Goal: Use online tool/utility: Utilize a website feature to perform a specific function

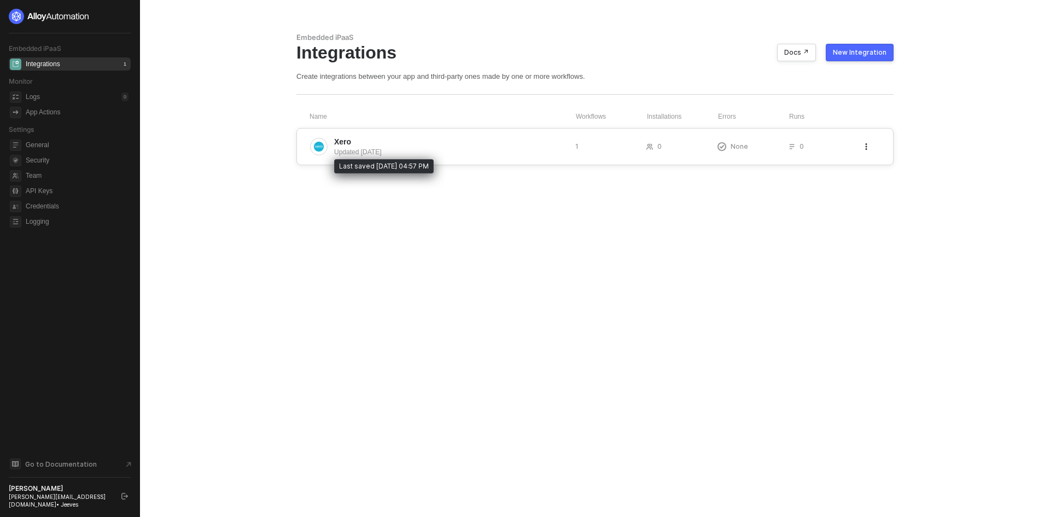
click at [370, 150] on div "Updated [DATE]" at bounding box center [450, 152] width 232 height 10
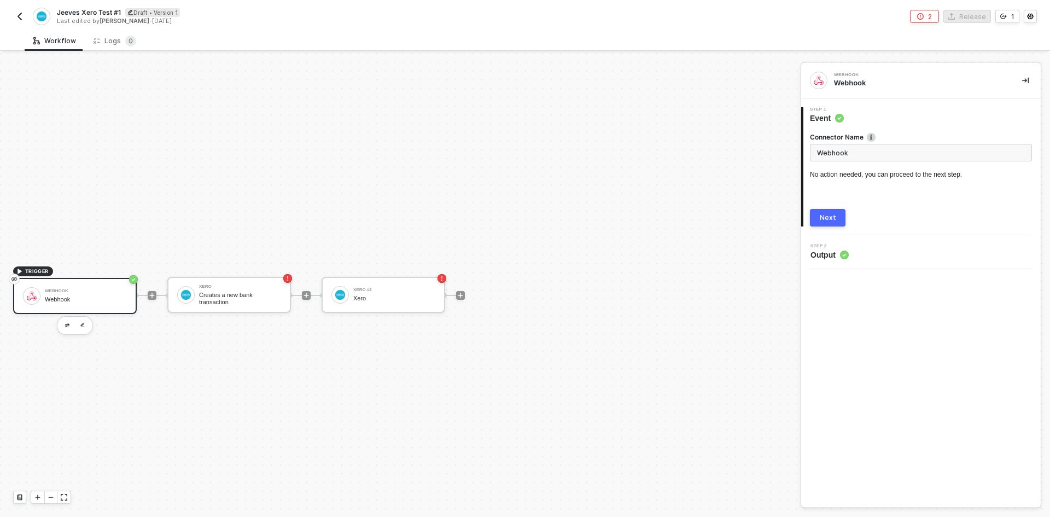
scroll to position [20, 0]
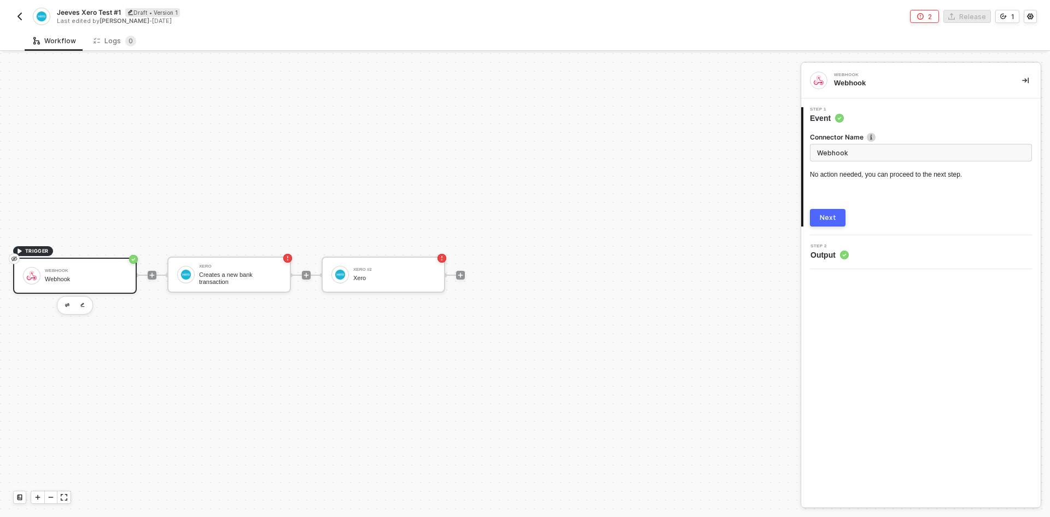
click at [879, 255] on div "Step 2 Output" at bounding box center [922, 252] width 237 height 16
click at [837, 221] on button "Next" at bounding box center [828, 217] width 36 height 17
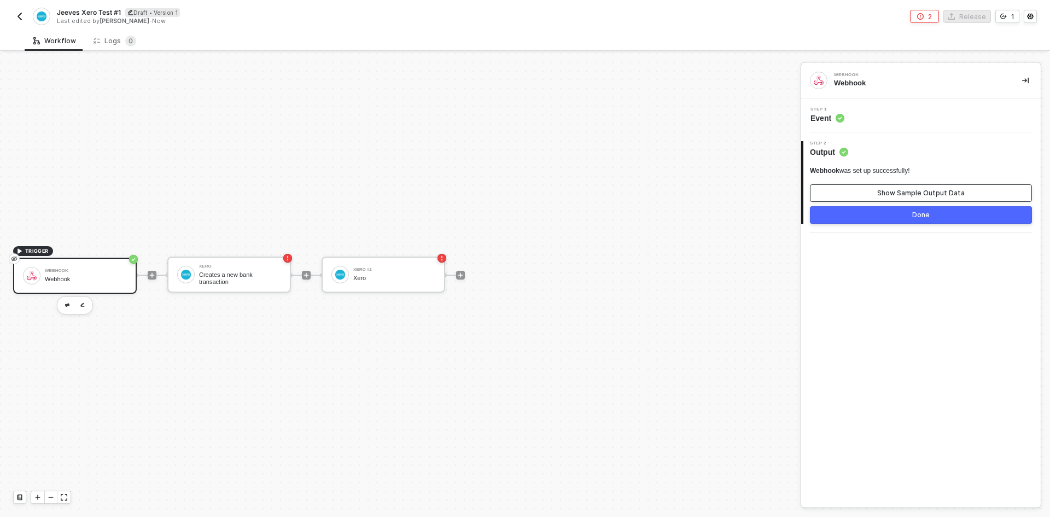
click at [901, 191] on div "Show Sample Output Data" at bounding box center [920, 193] width 87 height 9
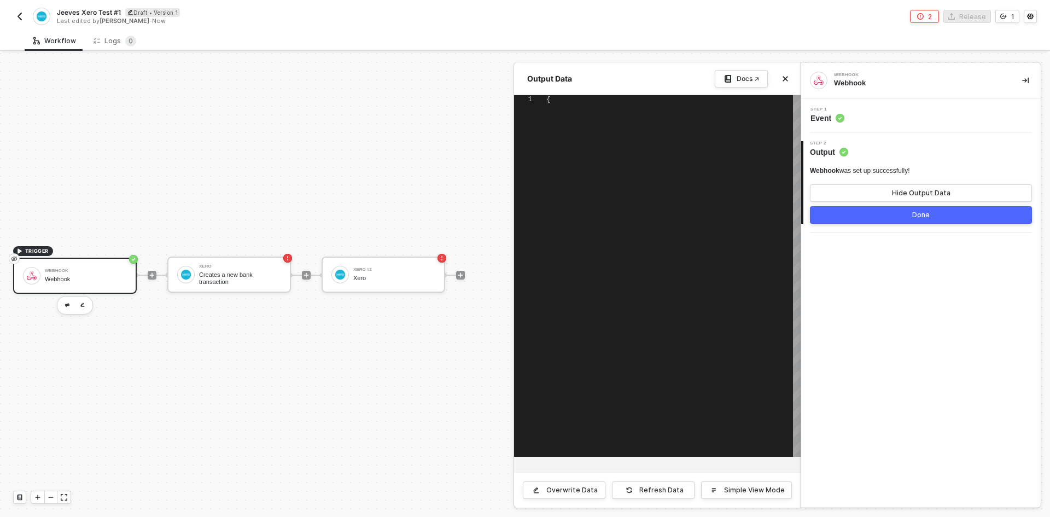
type textarea "{ "body": {} }"
click at [738, 78] on div "Docs ↗" at bounding box center [748, 78] width 22 height 9
click at [203, 276] on div at bounding box center [525, 285] width 1050 height 464
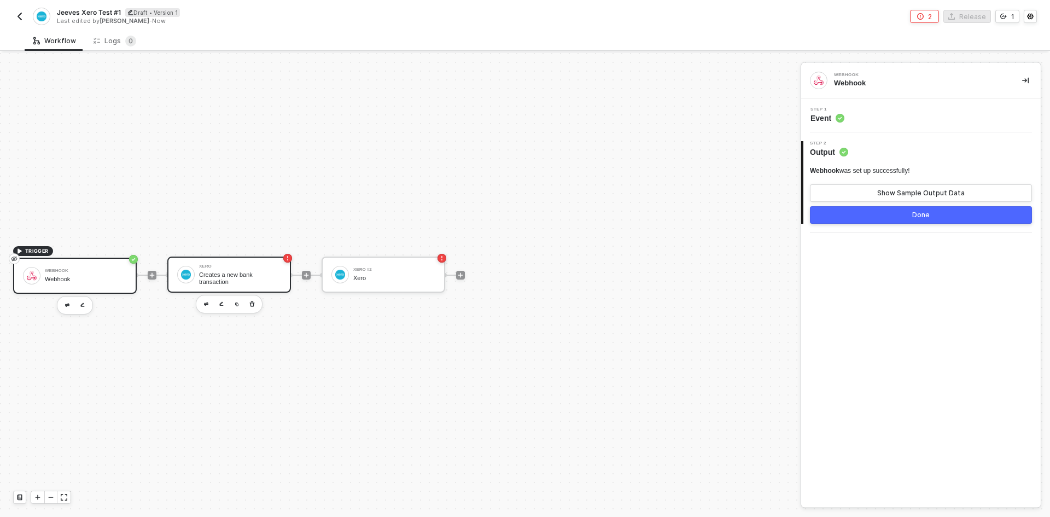
click at [208, 282] on div "Creates a new bank transaction" at bounding box center [240, 278] width 82 height 14
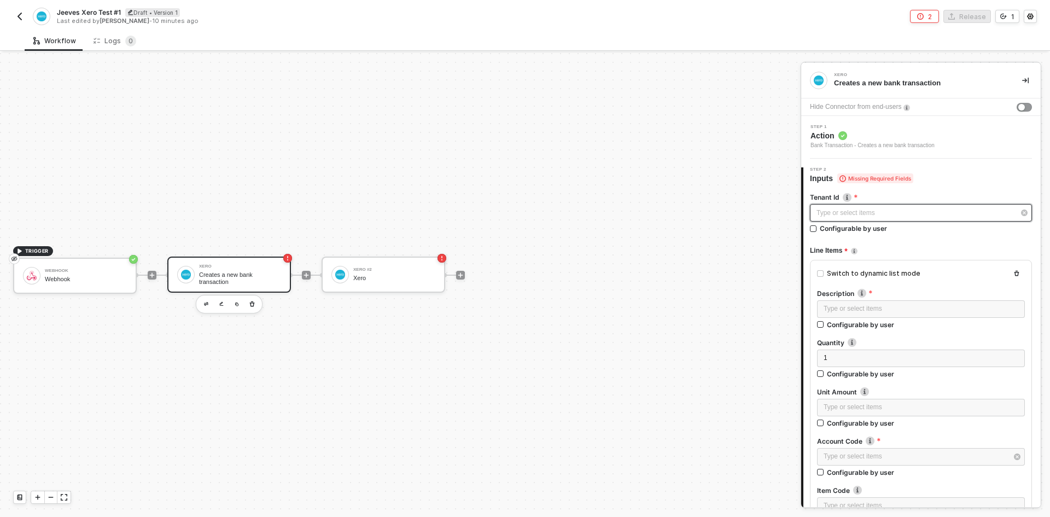
click at [867, 212] on div "Type or select items ﻿" at bounding box center [915, 213] width 198 height 10
click at [848, 196] on img at bounding box center [847, 197] width 9 height 9
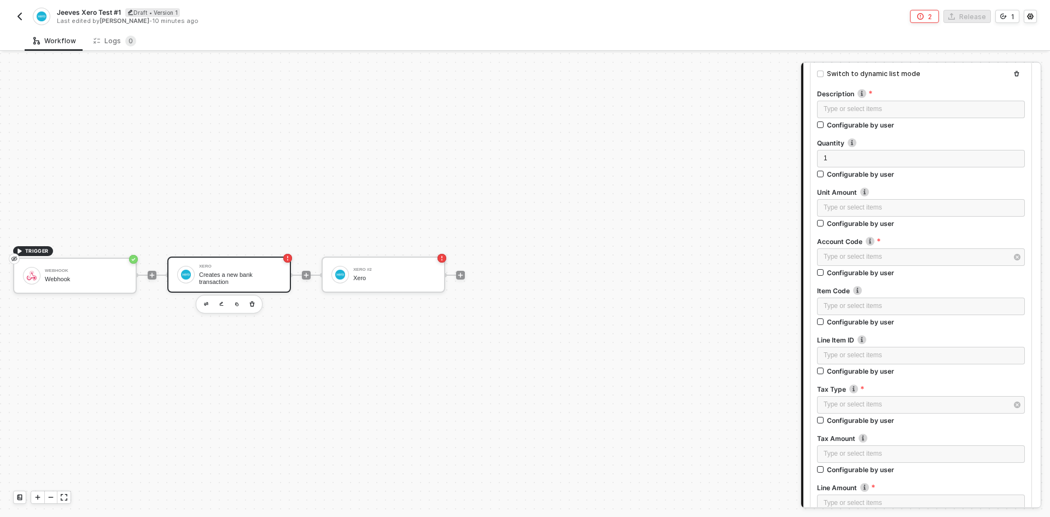
scroll to position [219, 0]
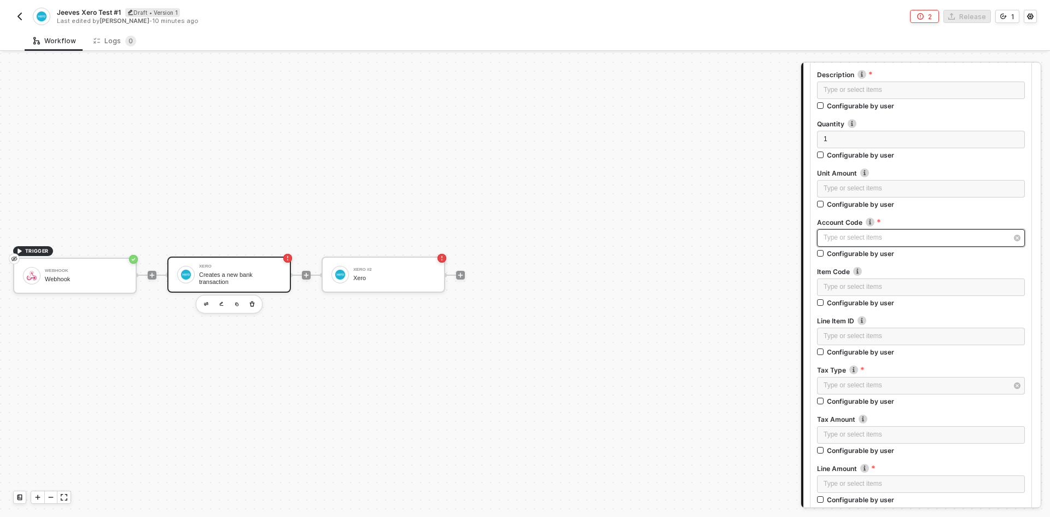
click at [875, 238] on div "Type or select items ﻿" at bounding box center [915, 237] width 184 height 10
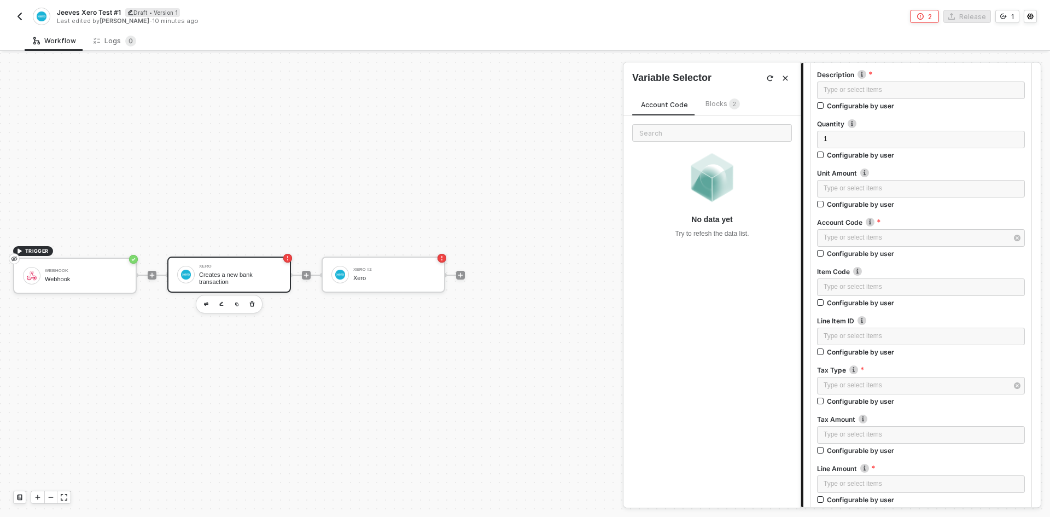
click at [920, 225] on label "Account Code Account code must be active for the organisation" at bounding box center [921, 222] width 208 height 9
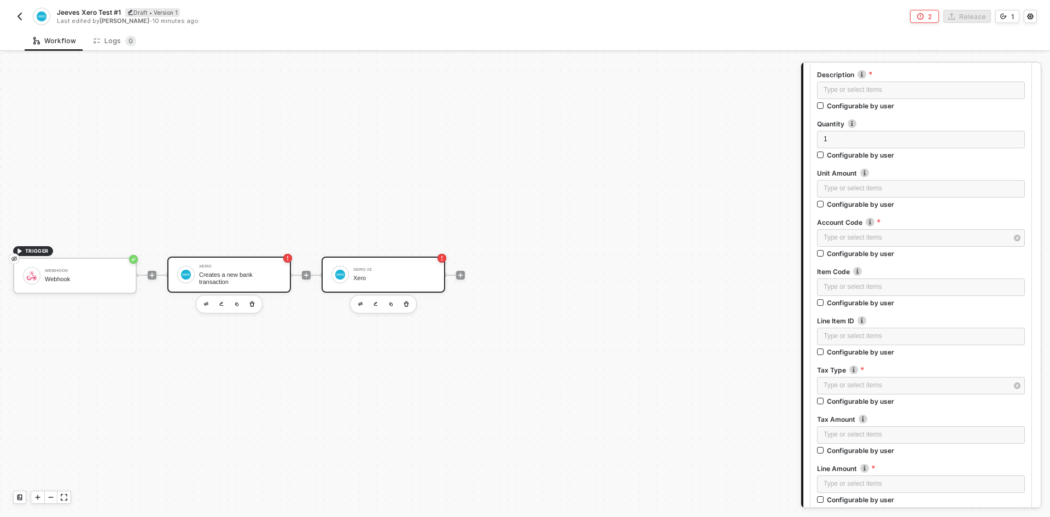
click at [413, 270] on div "Xero #2" at bounding box center [394, 269] width 82 height 4
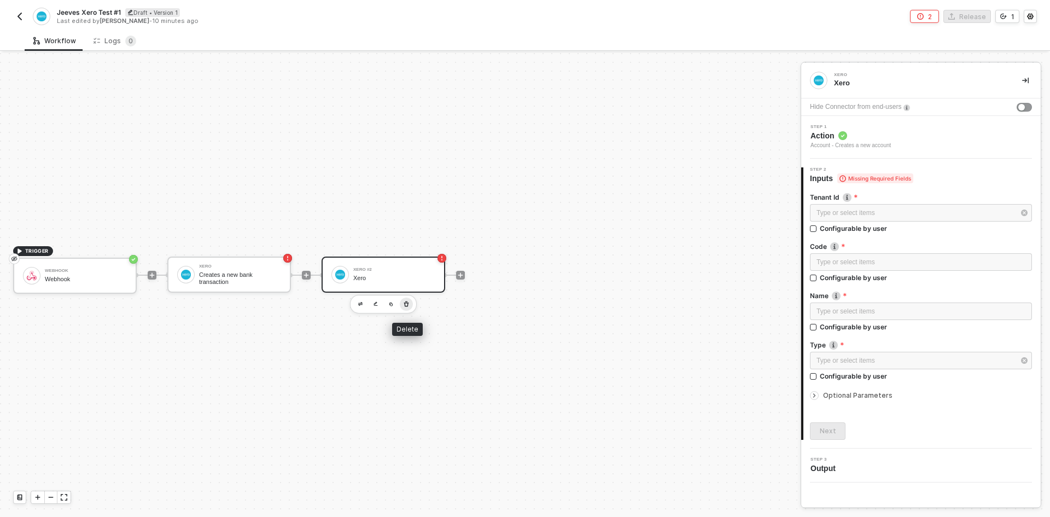
click at [407, 304] on icon "button" at bounding box center [406, 304] width 7 height 9
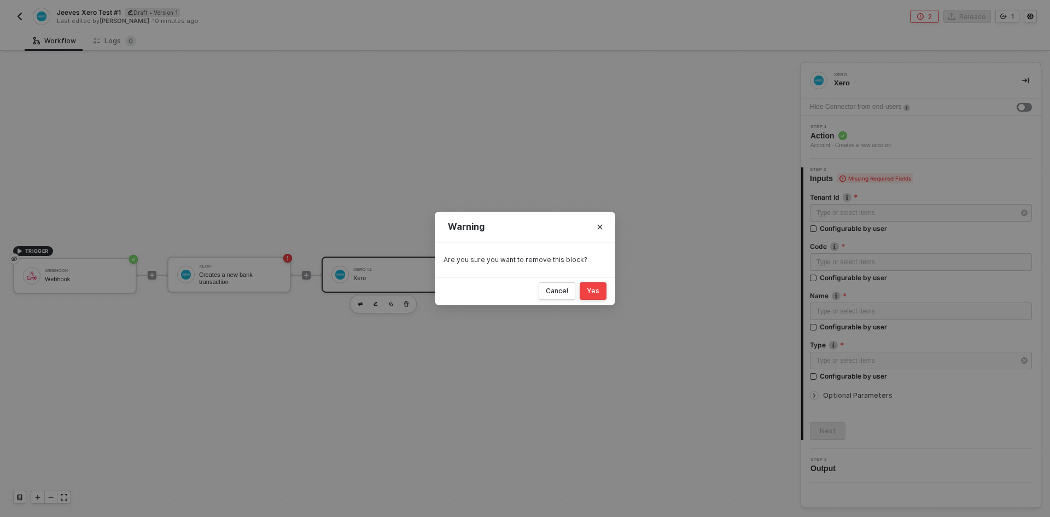
click at [592, 291] on div "Yes" at bounding box center [593, 291] width 13 height 9
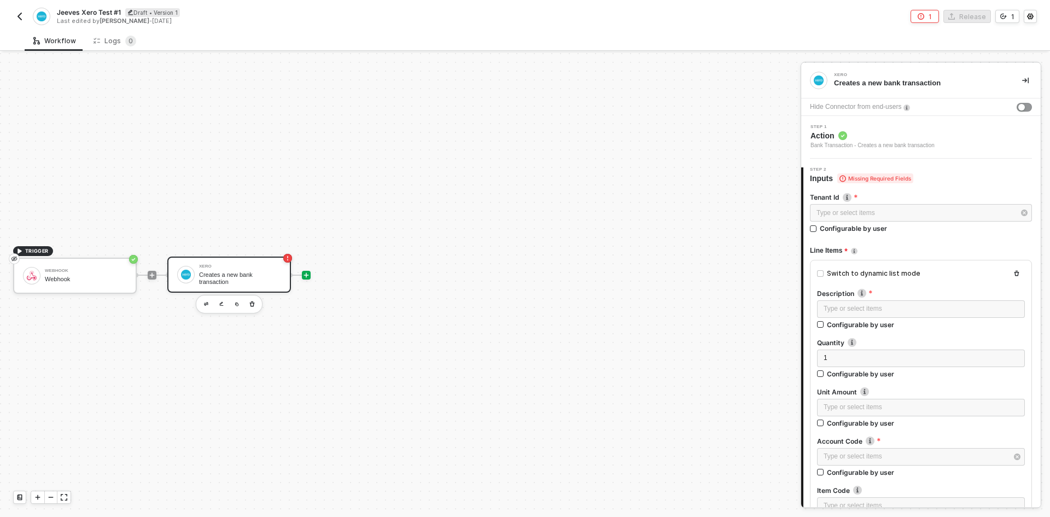
click at [306, 276] on icon "icon-play" at bounding box center [306, 275] width 7 height 7
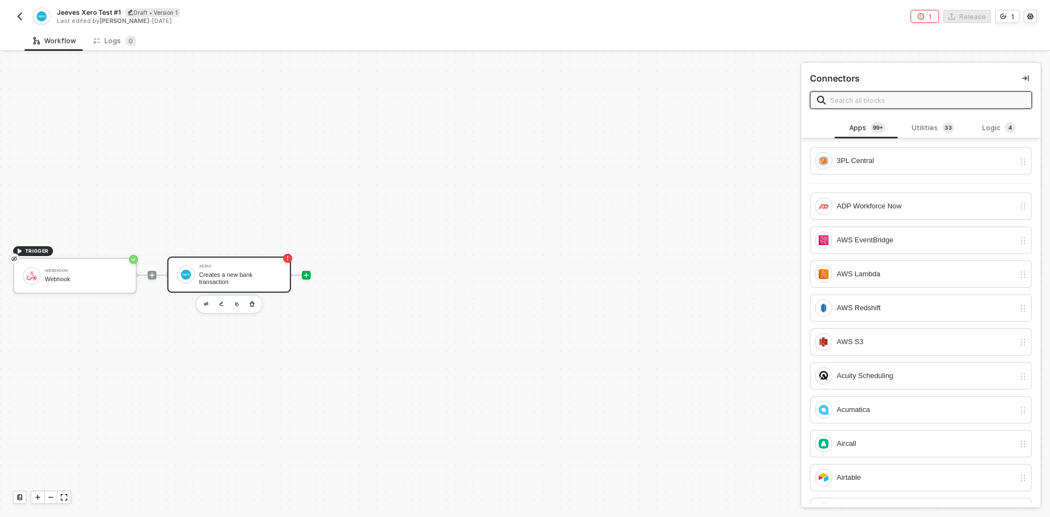
click at [260, 272] on div "Creates a new bank transaction" at bounding box center [240, 278] width 82 height 14
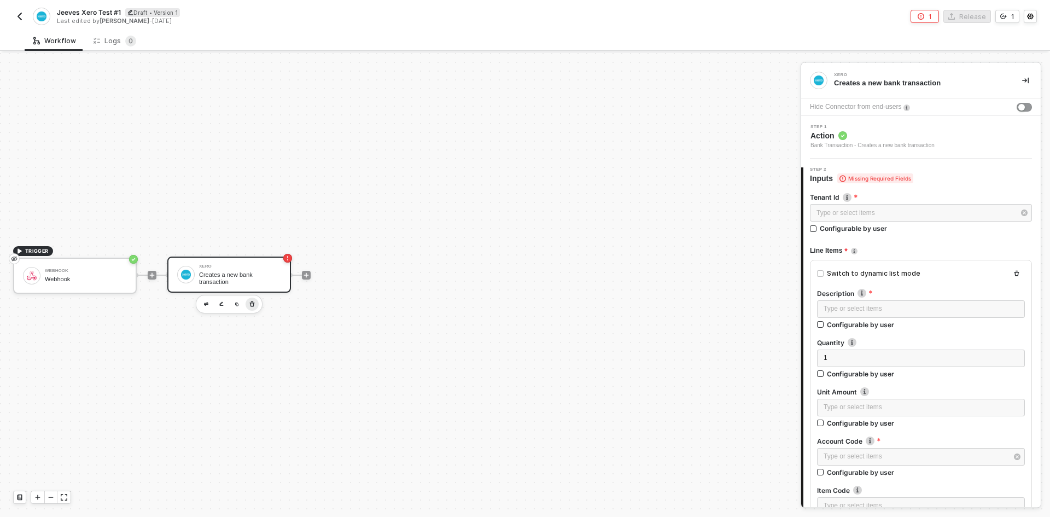
click at [252, 302] on icon "button" at bounding box center [252, 304] width 7 height 9
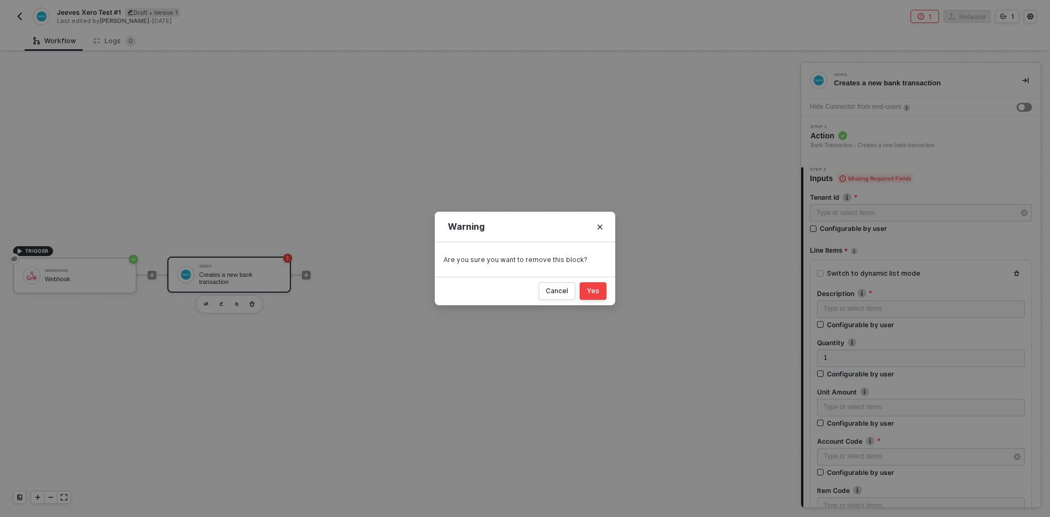
click at [588, 292] on div "Yes" at bounding box center [593, 291] width 13 height 9
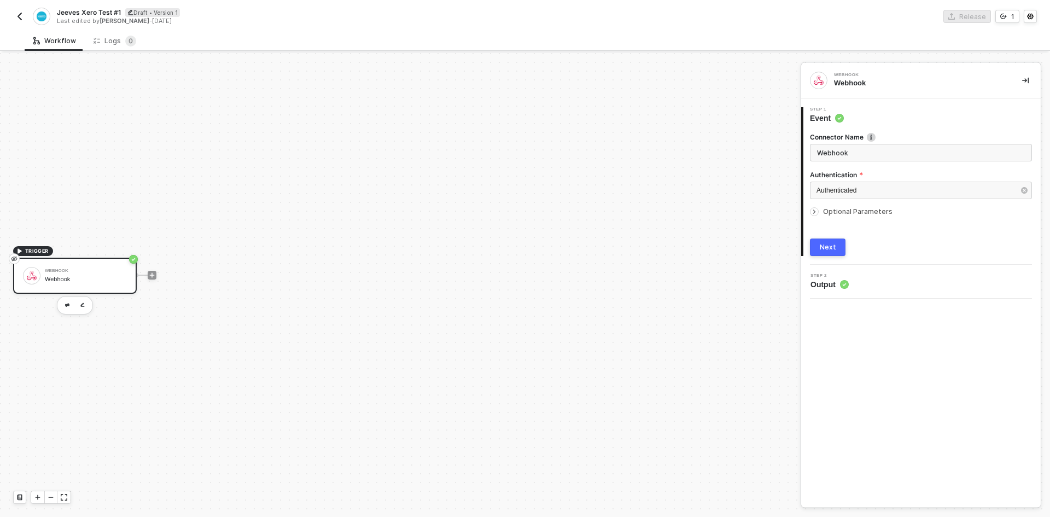
click at [100, 271] on div "Webhook" at bounding box center [86, 270] width 82 height 4
drag, startPoint x: 398, startPoint y: 289, endPoint x: 317, endPoint y: 252, distance: 88.6
click at [607, 248] on div "TRIGGER Webhook Webhook" at bounding box center [397, 275] width 795 height 484
drag, startPoint x: 214, startPoint y: 246, endPoint x: 352, endPoint y: 251, distance: 138.4
click at [352, 251] on div "TRIGGER Webhook Webhook" at bounding box center [397, 275] width 795 height 484
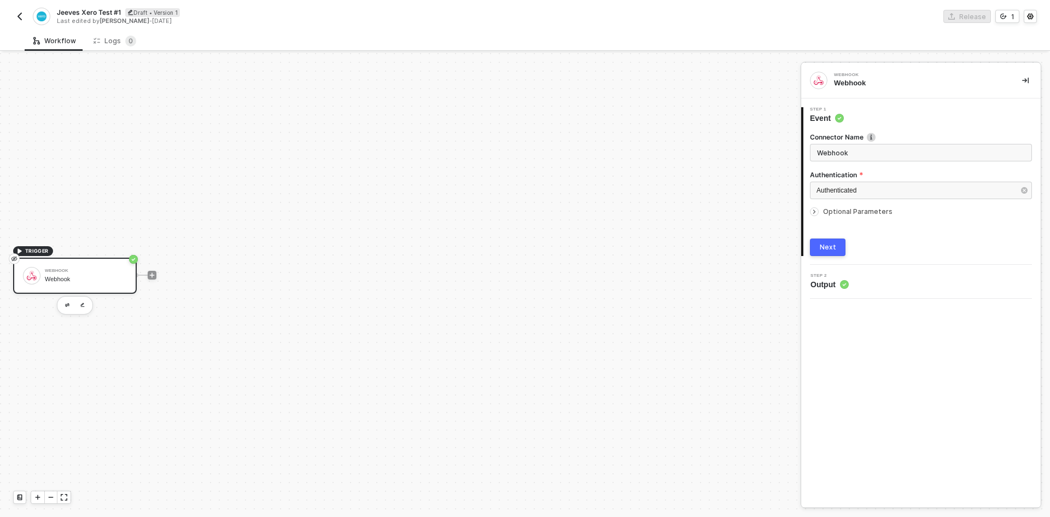
click at [37, 249] on span "TRIGGER" at bounding box center [37, 251] width 24 height 9
click at [812, 212] on icon "icon-arrow-right-small" at bounding box center [814, 211] width 7 height 7
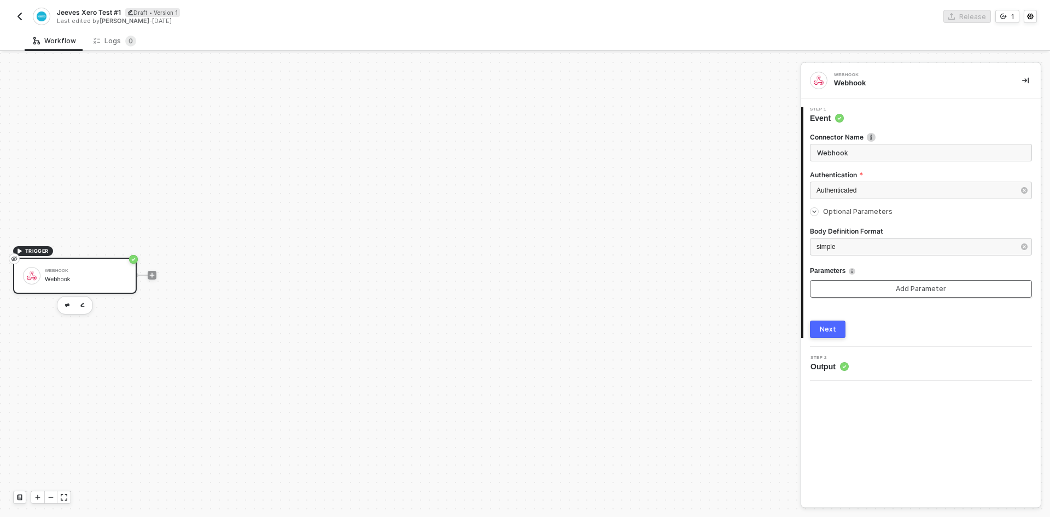
click at [909, 294] on button "Add Parameter" at bounding box center [921, 288] width 222 height 17
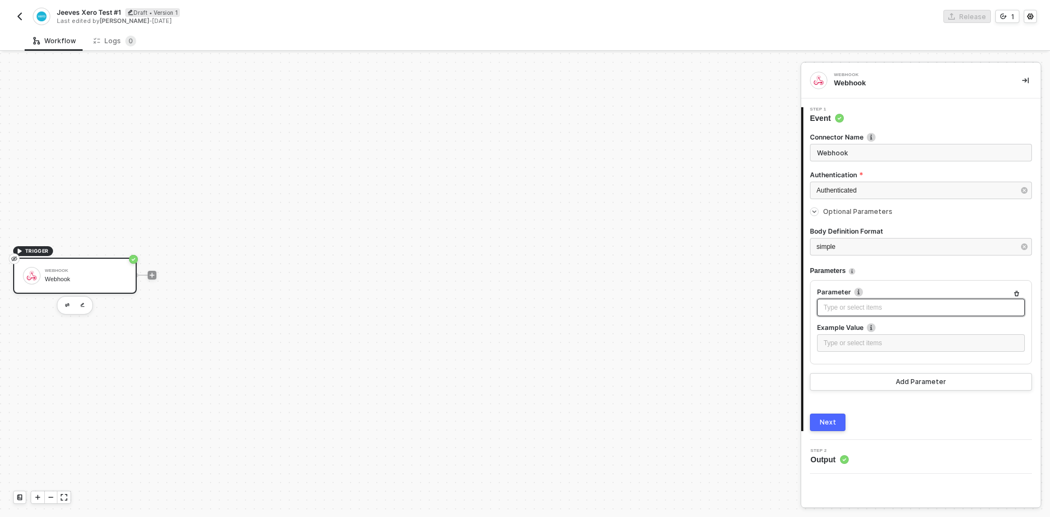
click at [907, 304] on div "Type or select items ﻿" at bounding box center [920, 307] width 195 height 10
